Goal: Information Seeking & Learning: Learn about a topic

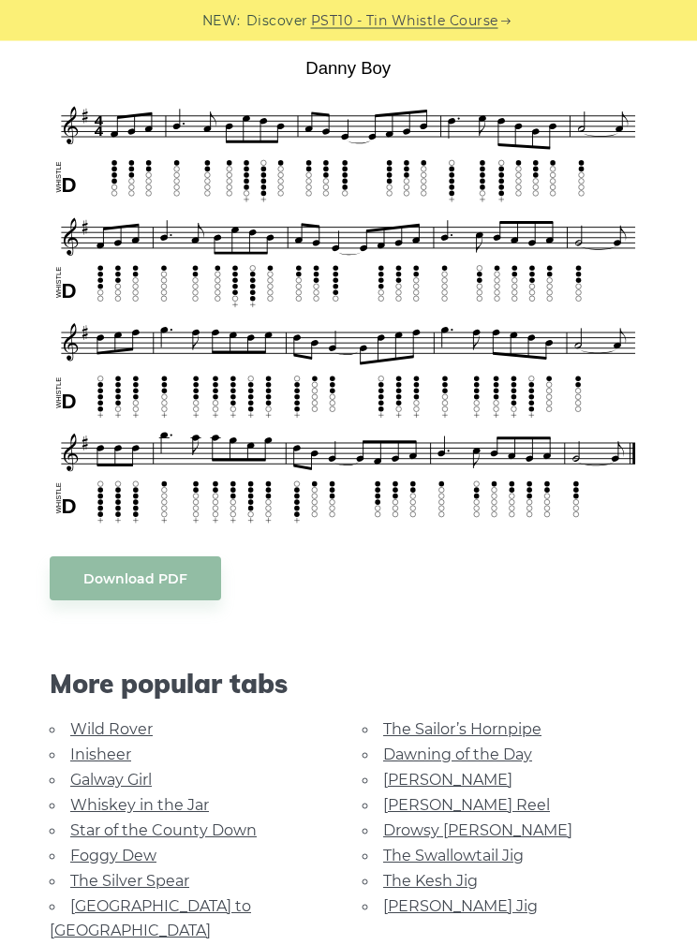
scroll to position [464, 0]
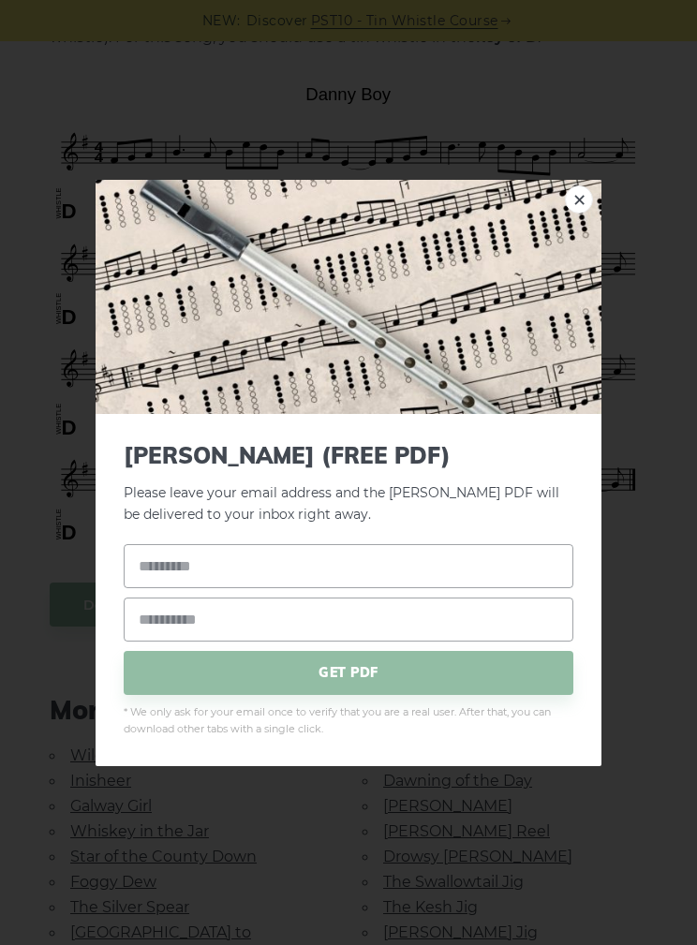
click at [571, 190] on link "×" at bounding box center [579, 199] width 28 height 28
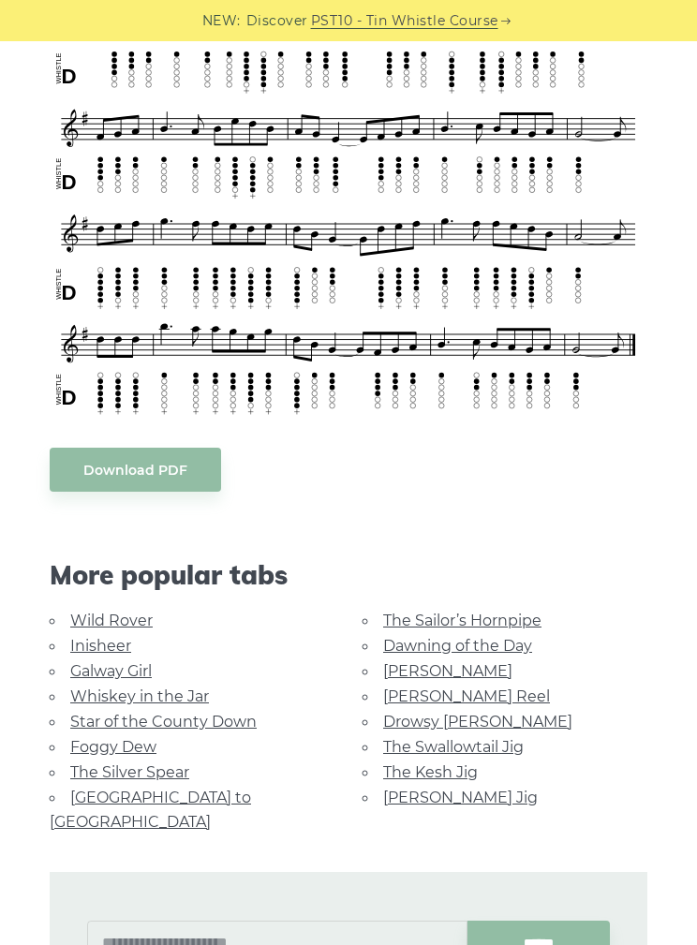
scroll to position [554, 0]
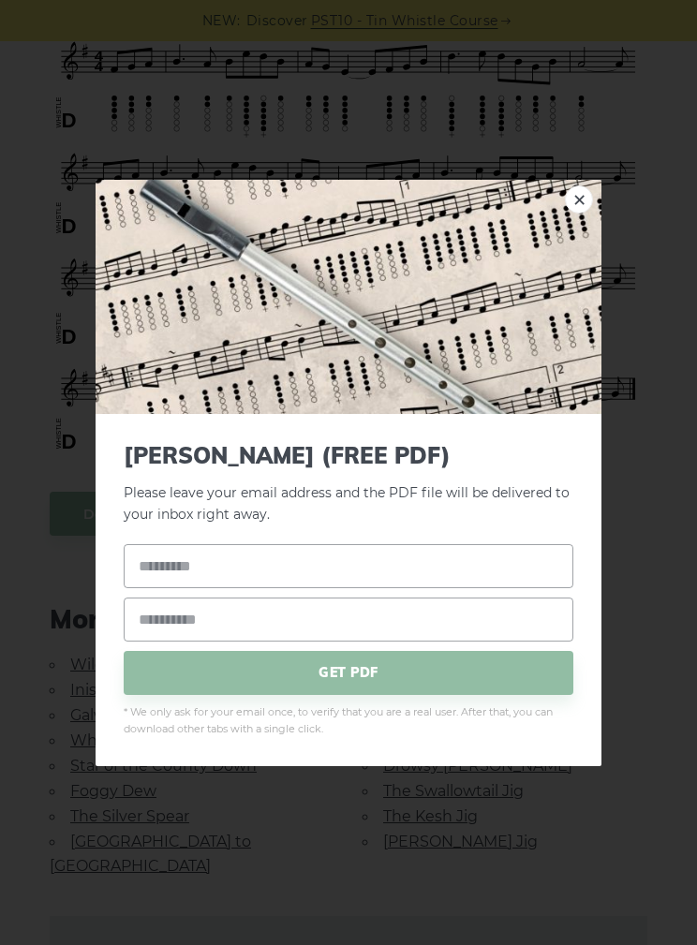
click at [302, 810] on div "× Danny Boy (FREE PDF) Please leave your email address and the PDF file will be…" at bounding box center [348, 472] width 697 height 945
click at [580, 207] on link "×" at bounding box center [579, 199] width 28 height 28
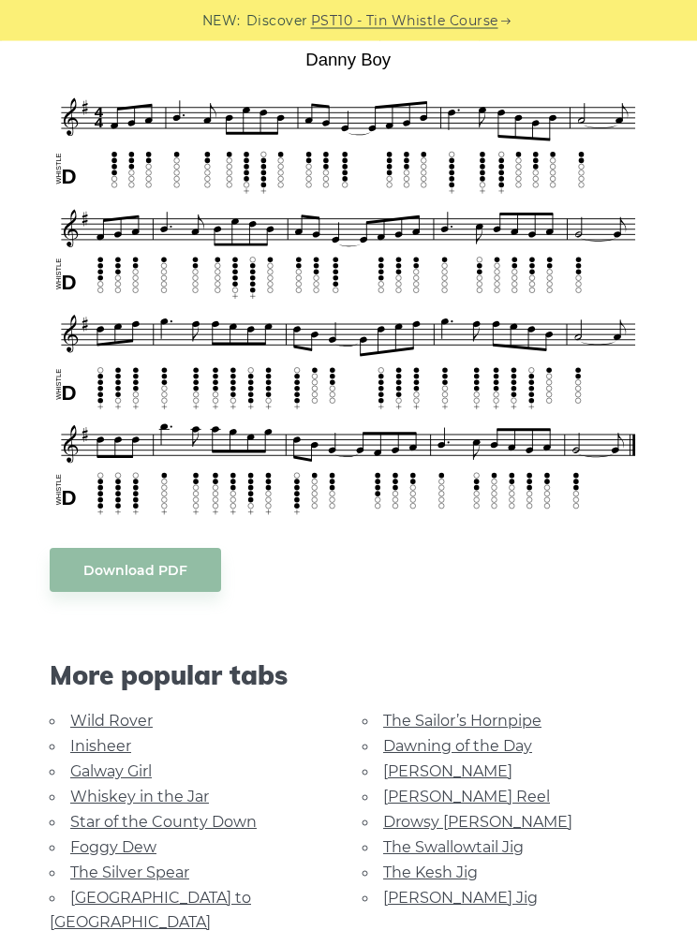
scroll to position [498, 0]
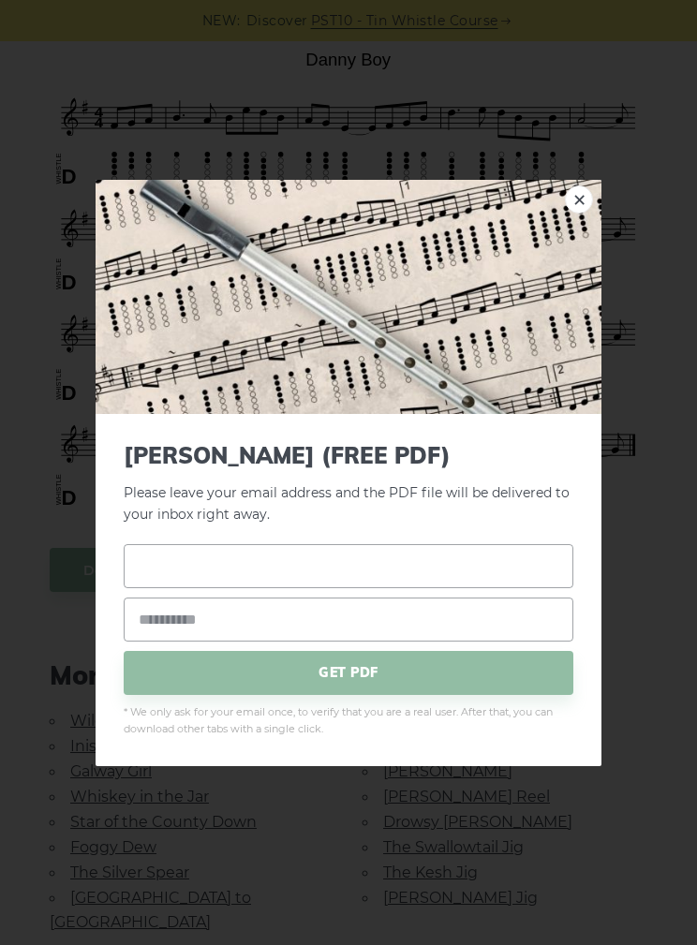
click at [335, 584] on input "text" at bounding box center [349, 566] width 450 height 44
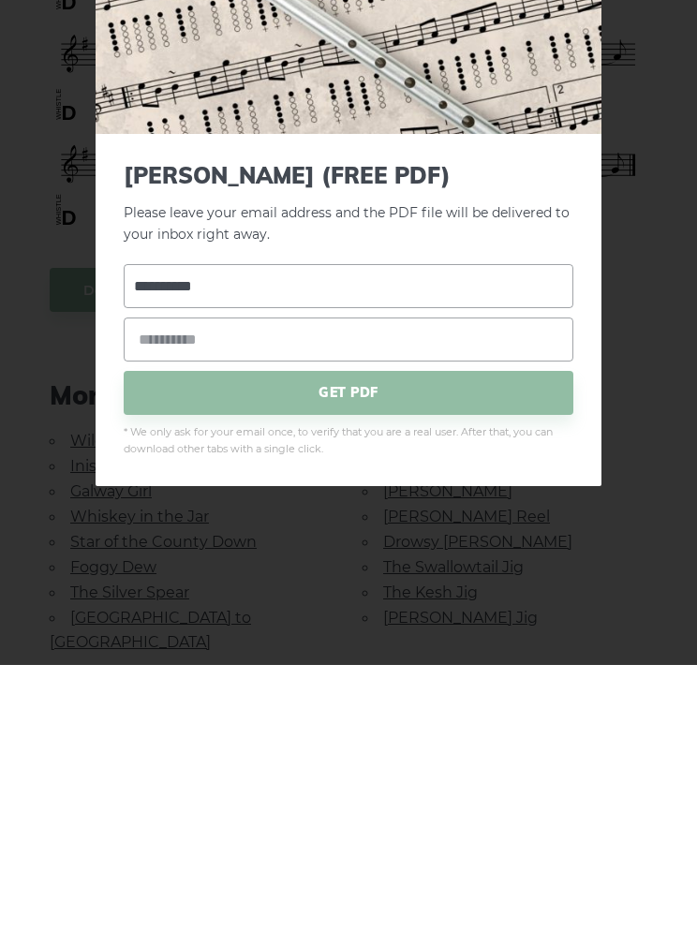
type input "**********"
click at [389, 598] on input "email" at bounding box center [349, 620] width 450 height 44
type input "**********"
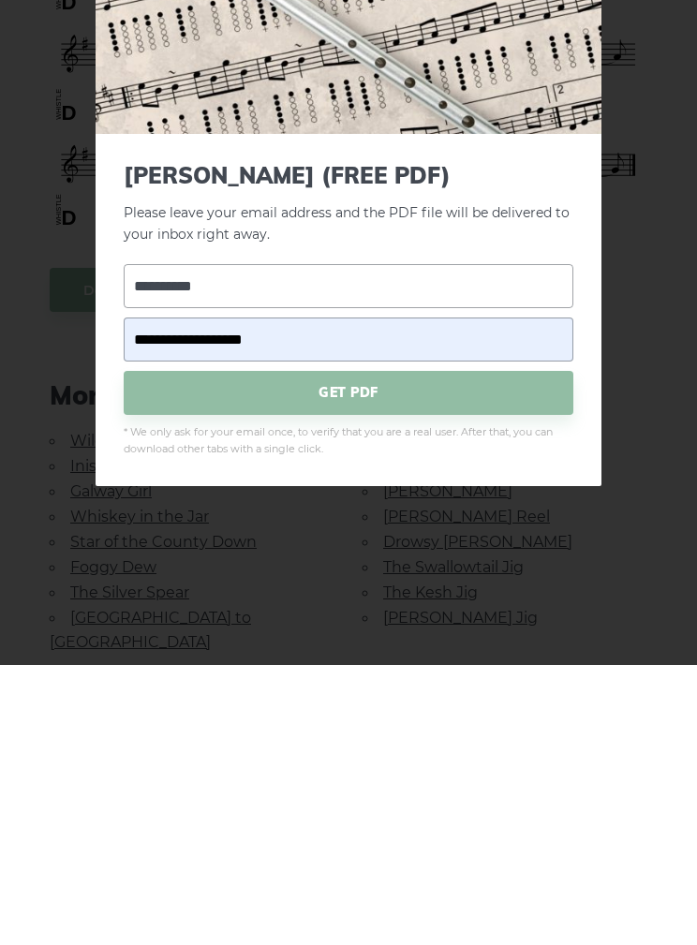
scroll to position [778, 0]
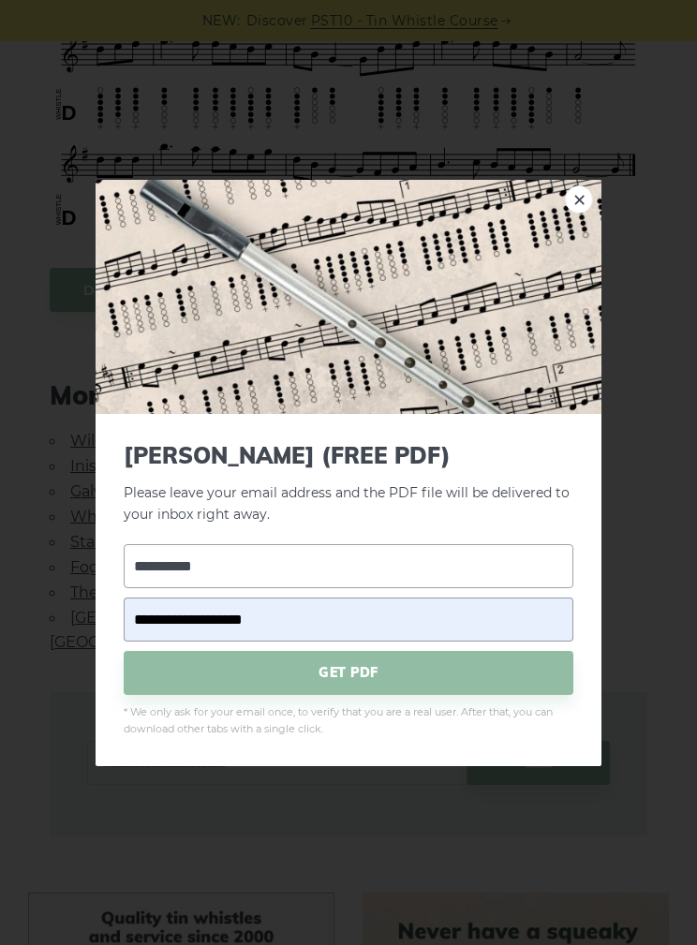
click at [400, 695] on span "GET PDF" at bounding box center [349, 673] width 450 height 44
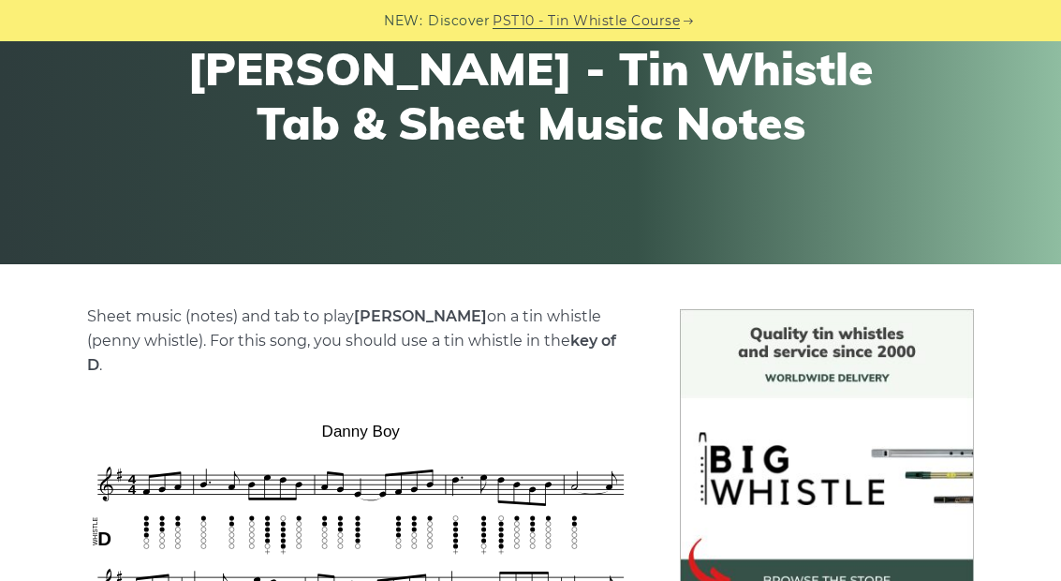
scroll to position [0, 0]
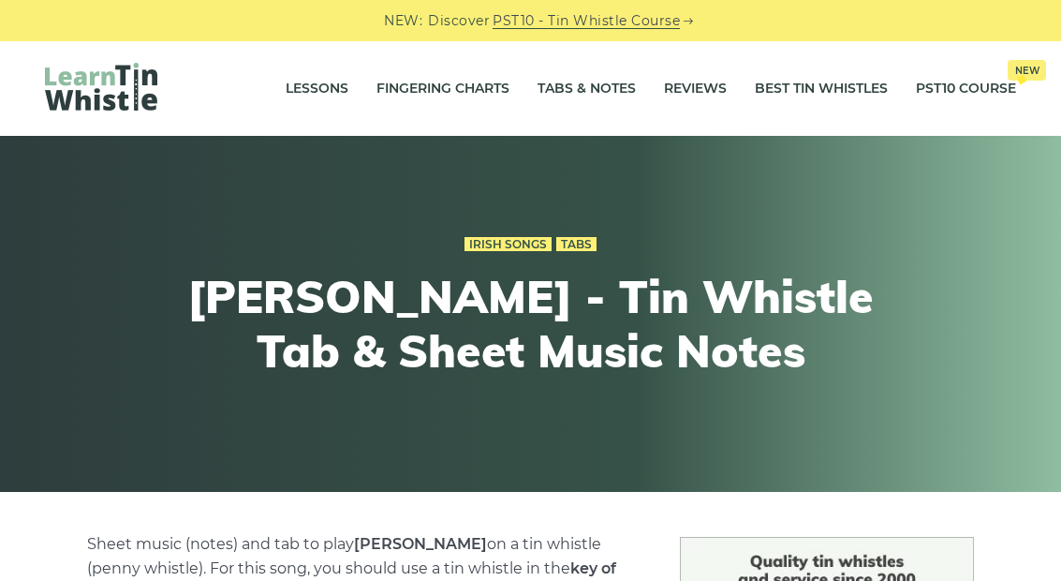
click at [465, 82] on link "Fingering Charts" at bounding box center [443, 89] width 133 height 47
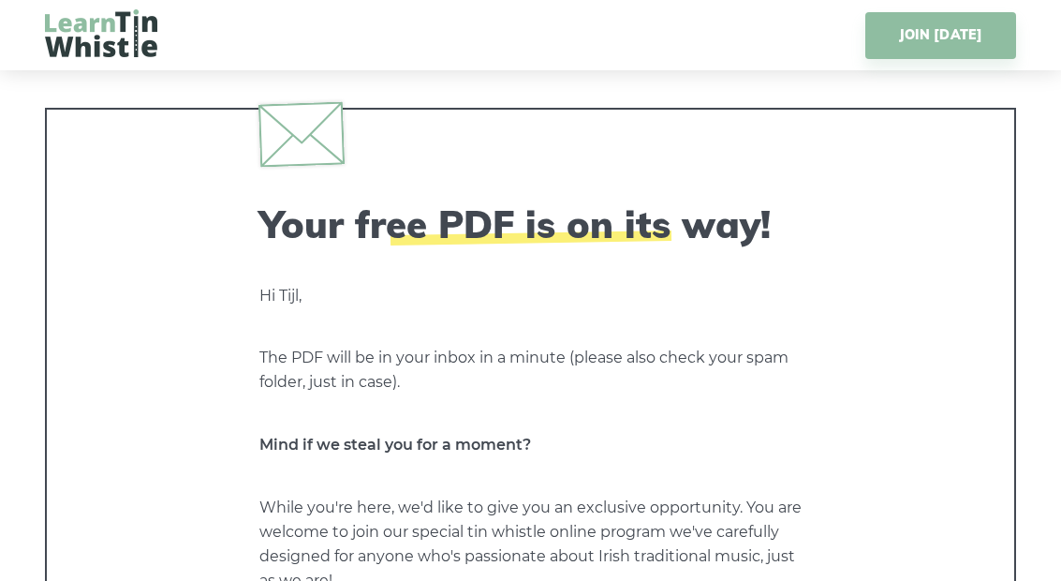
click at [112, 40] on img at bounding box center [101, 33] width 112 height 48
click at [91, 27] on img at bounding box center [101, 33] width 112 height 48
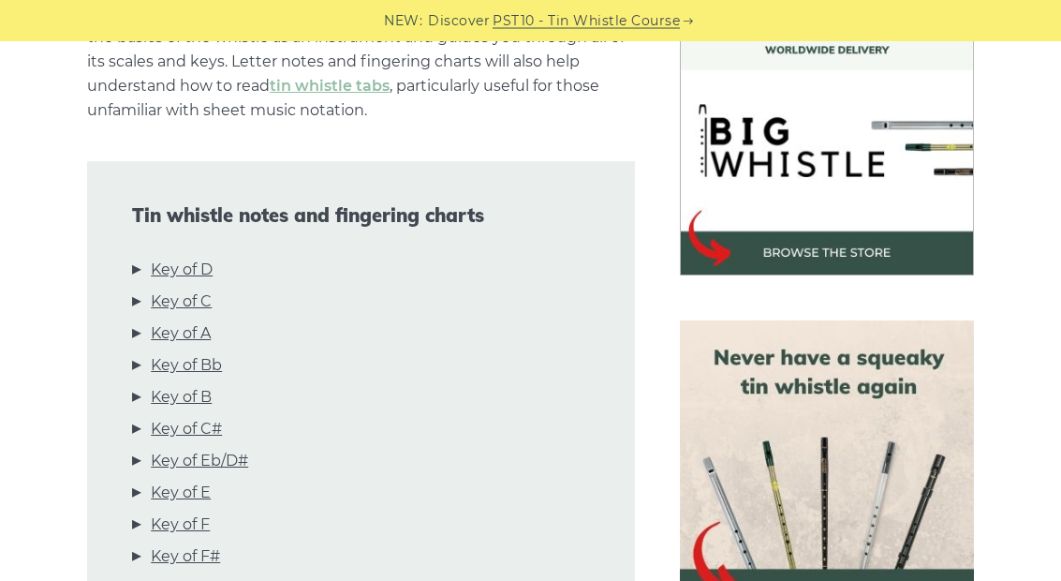
scroll to position [560, 0]
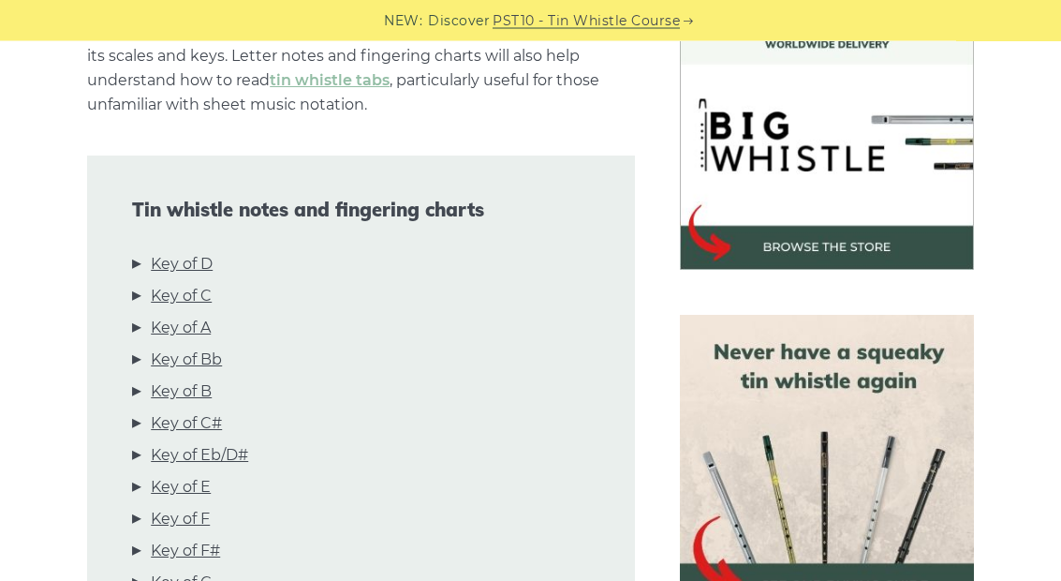
click at [222, 361] on link "Key of Bb" at bounding box center [186, 360] width 71 height 24
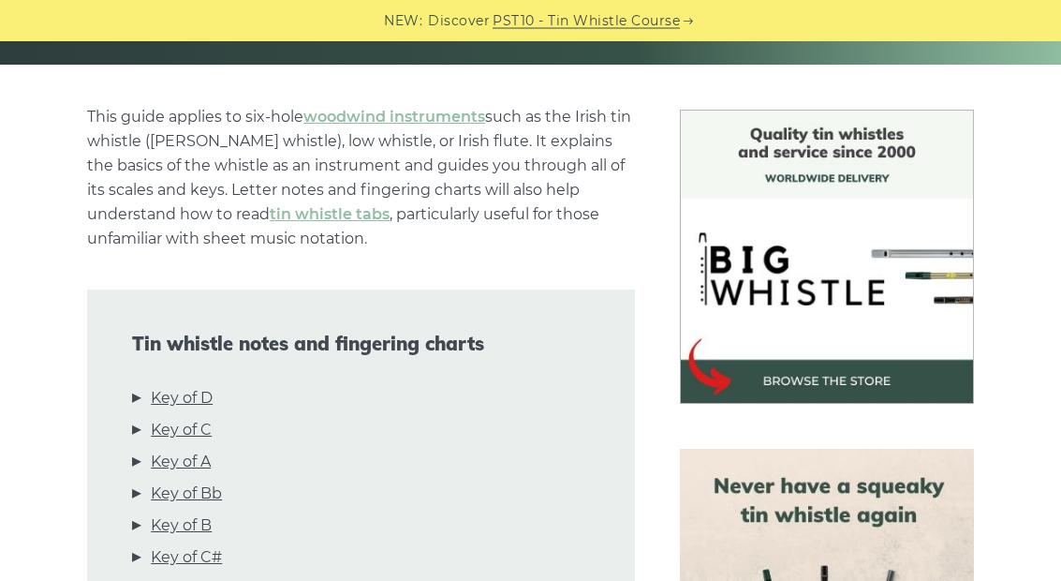
scroll to position [0, 0]
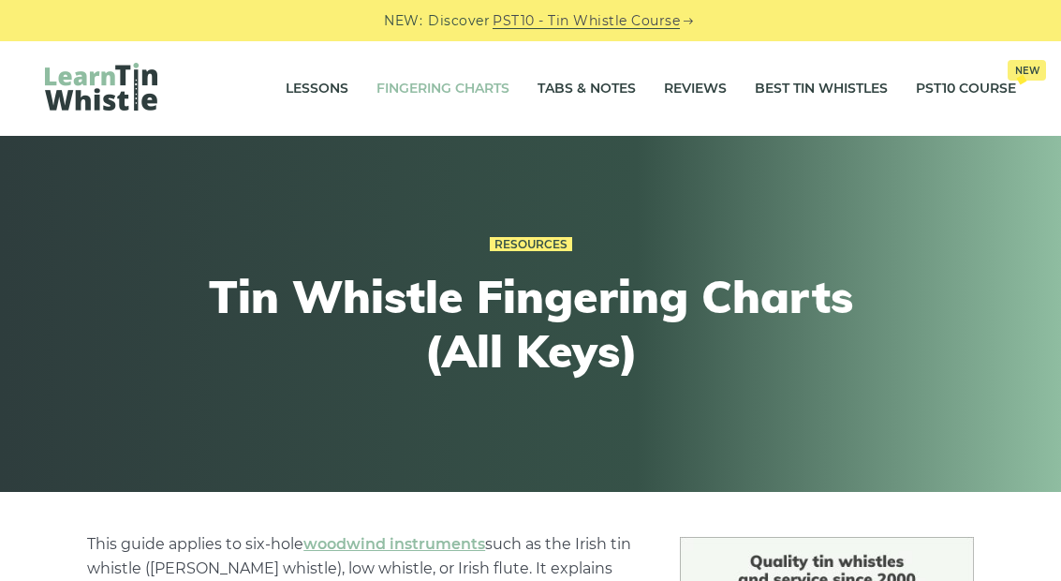
click at [594, 89] on link "Tabs & Notes" at bounding box center [587, 89] width 98 height 47
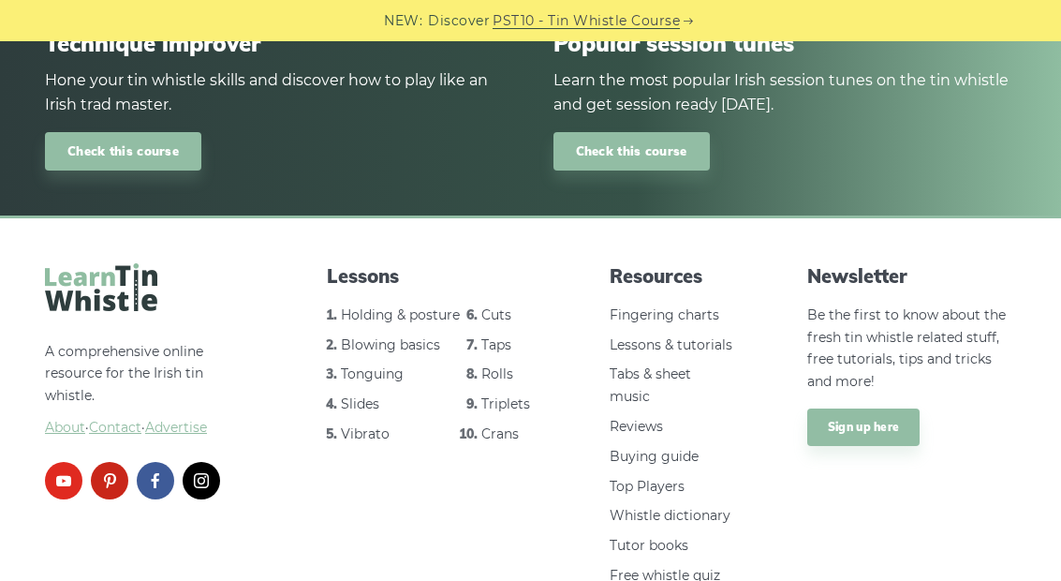
scroll to position [2537, 0]
